Goal: Task Accomplishment & Management: Manage account settings

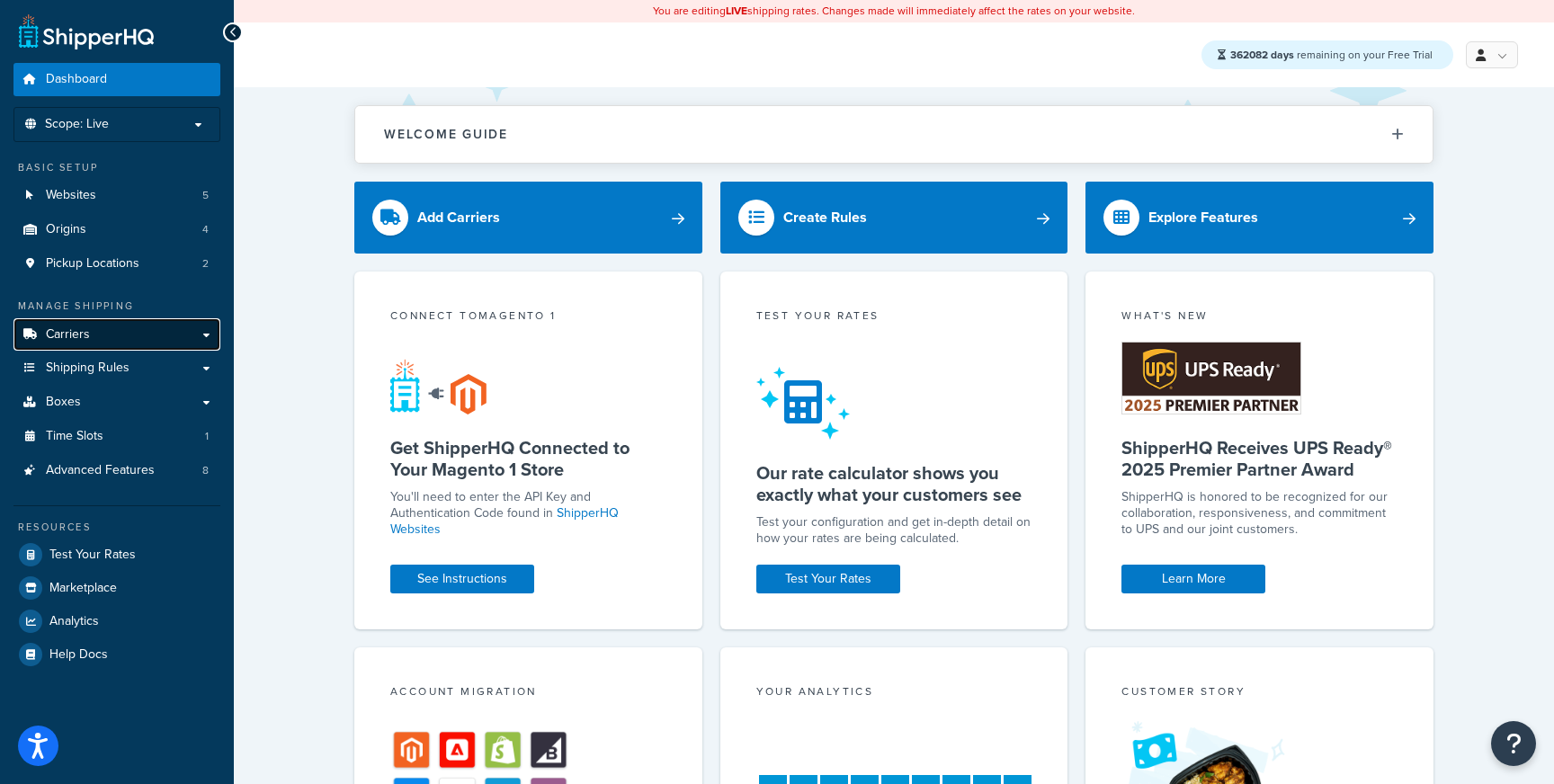
click at [91, 337] on link "Carriers" at bounding box center [117, 335] width 207 height 34
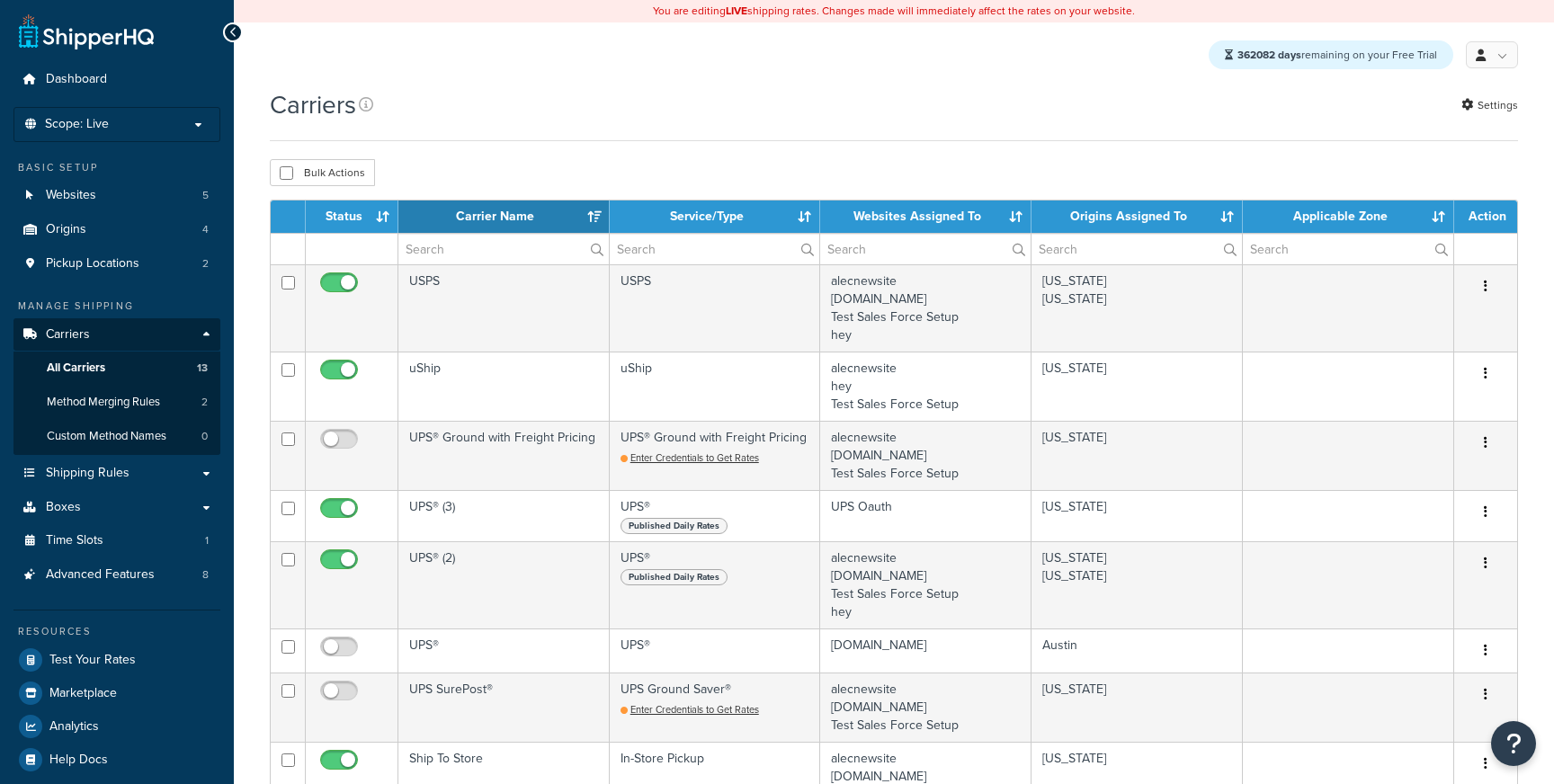
select select "15"
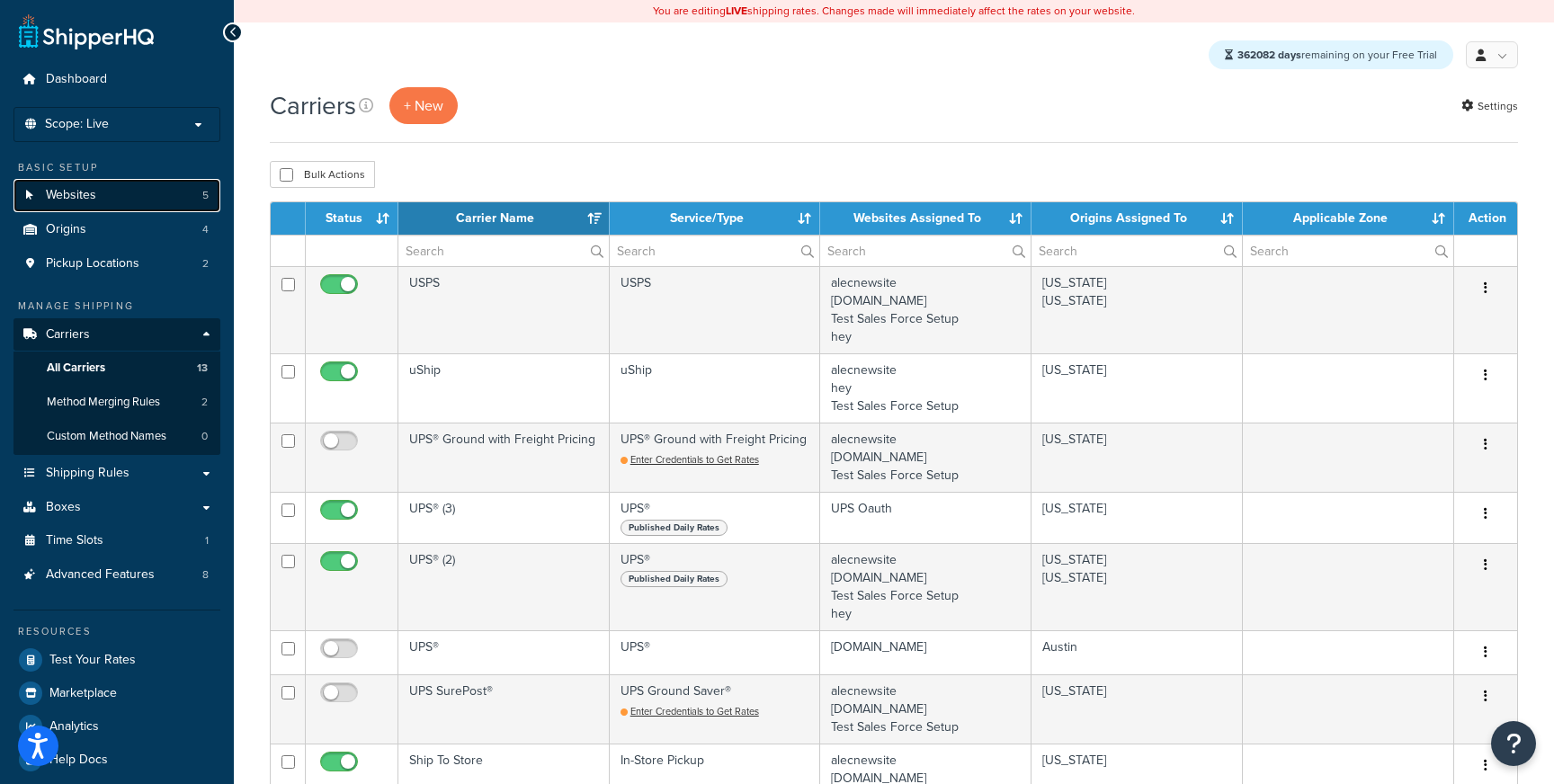
click at [97, 193] on link "Websites 5" at bounding box center [117, 195] width 207 height 34
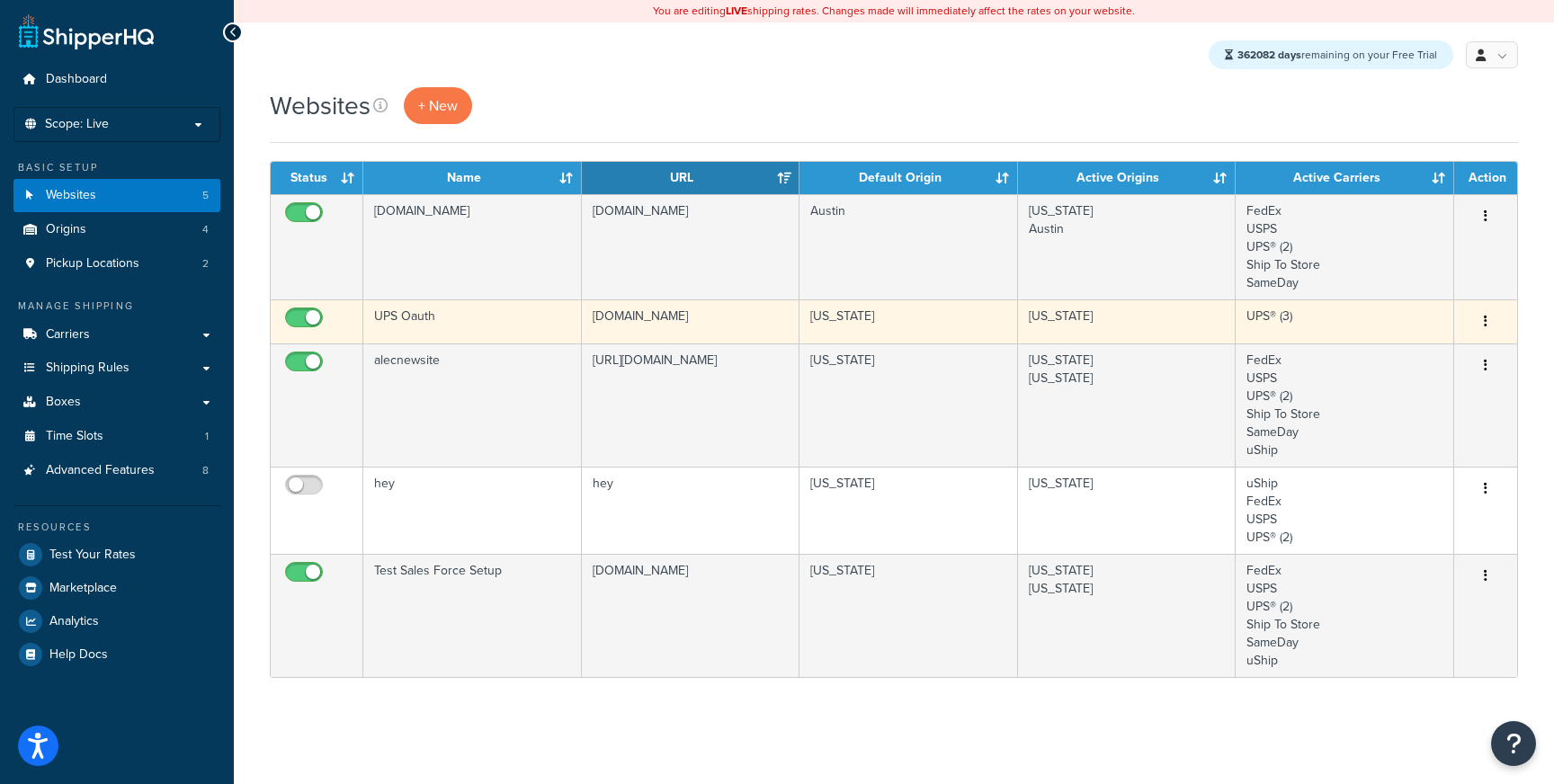
click at [511, 317] on td "UPS Oauth" at bounding box center [472, 321] width 219 height 44
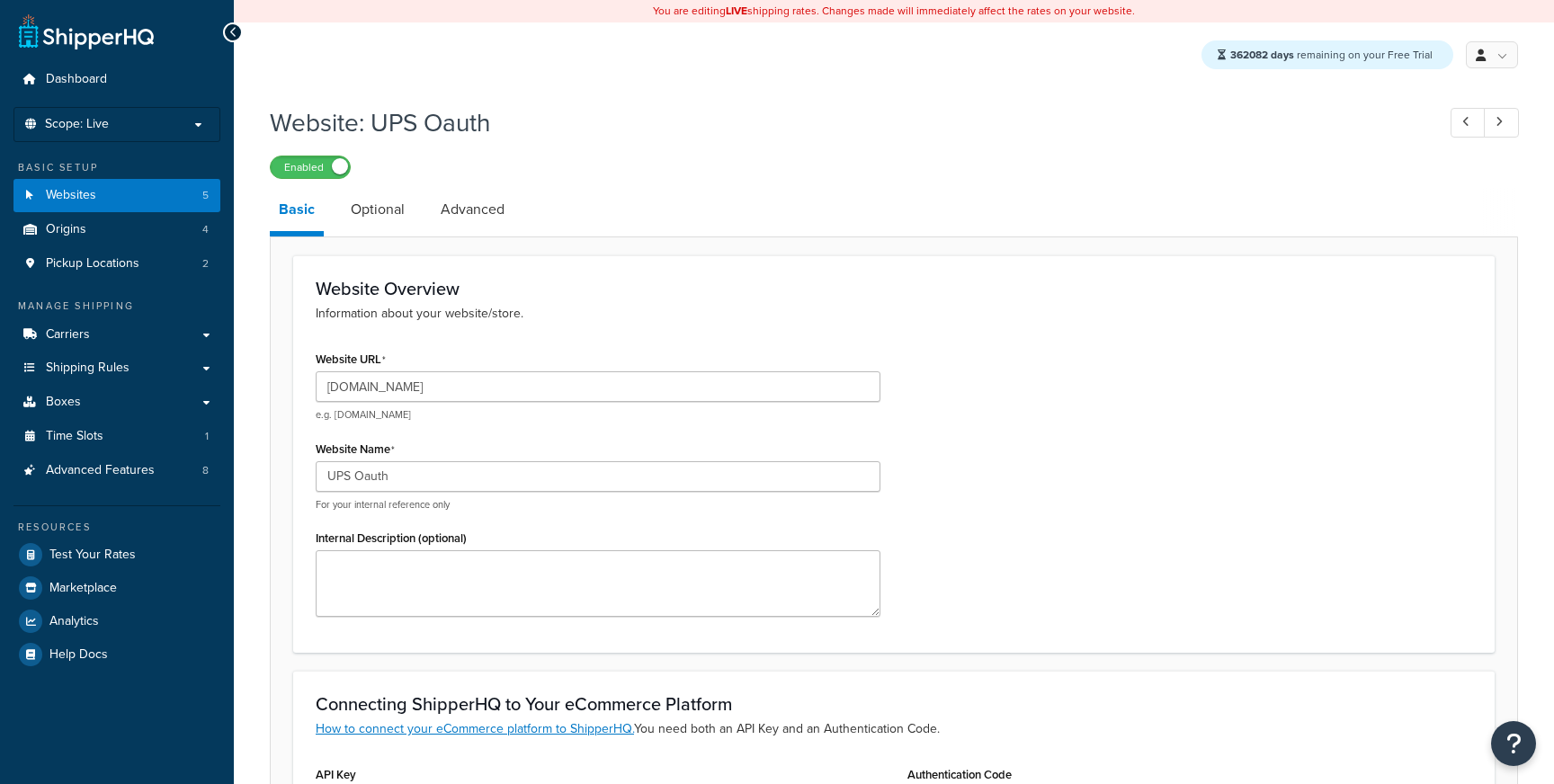
select select "169399"
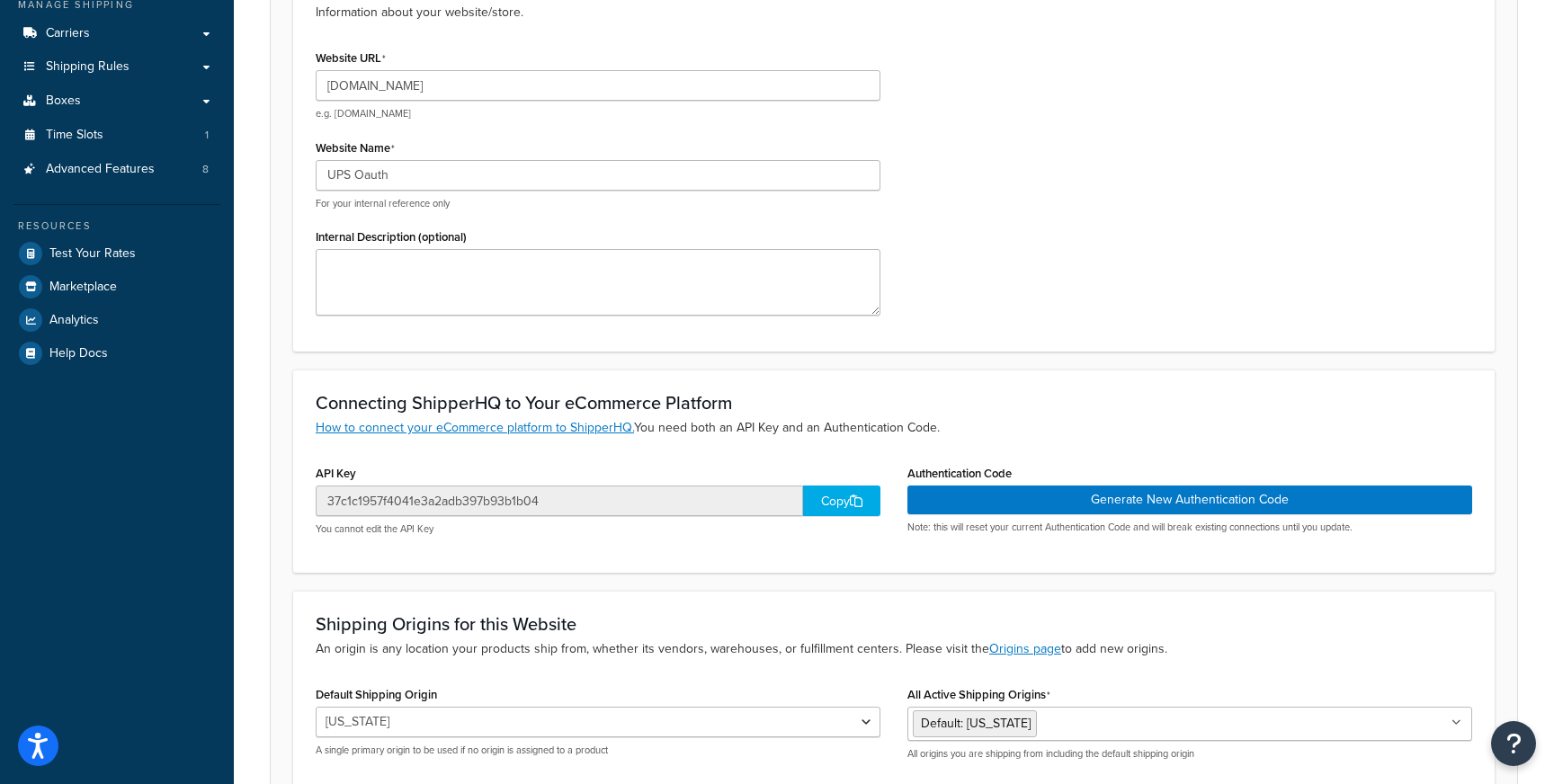
scroll to position [460, 0]
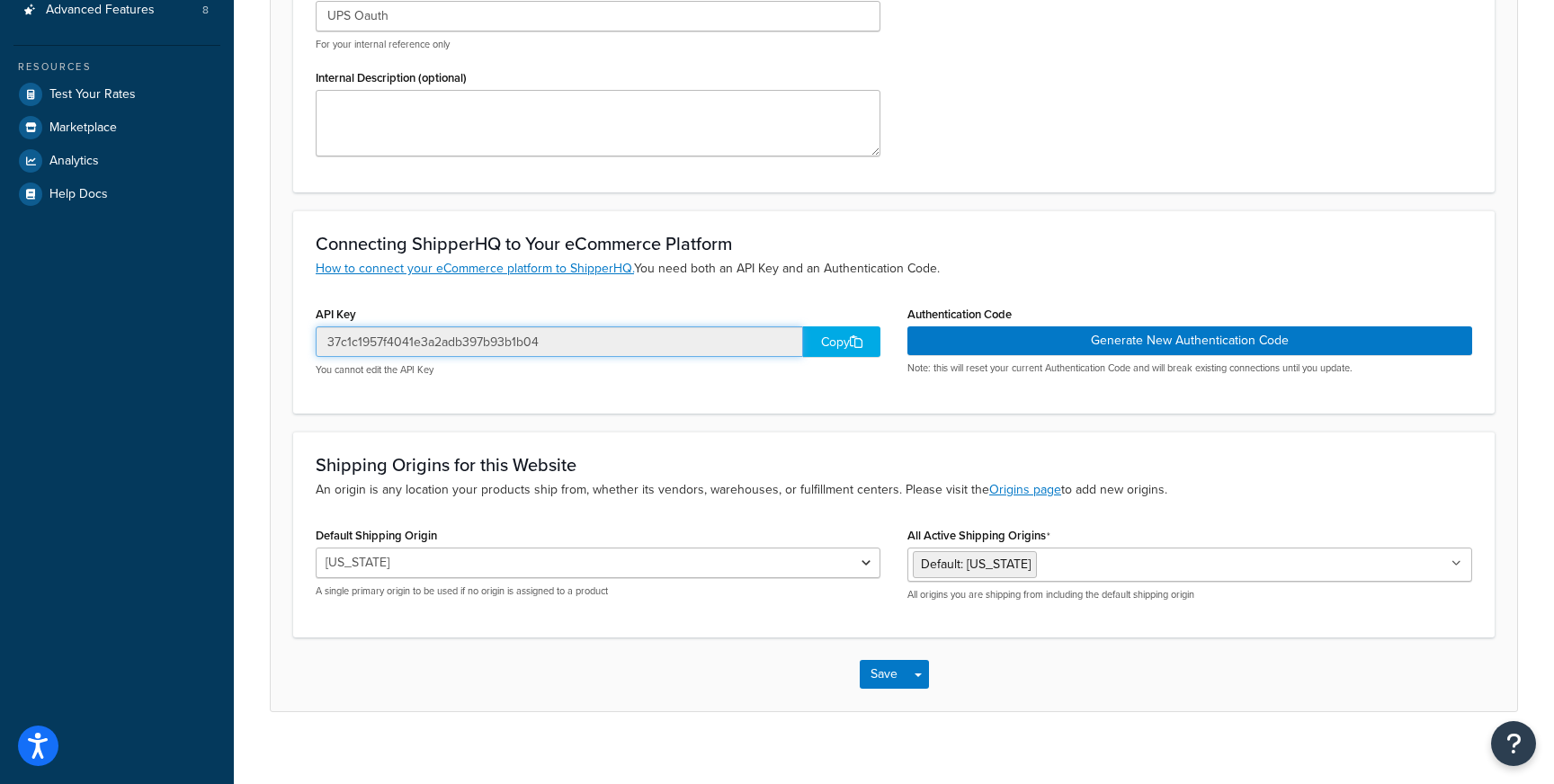
click at [422, 336] on input "37c1c1957f4041e3a2adb397b93b1b04" at bounding box center [559, 342] width 487 height 31
